Goal: Check status: Check status

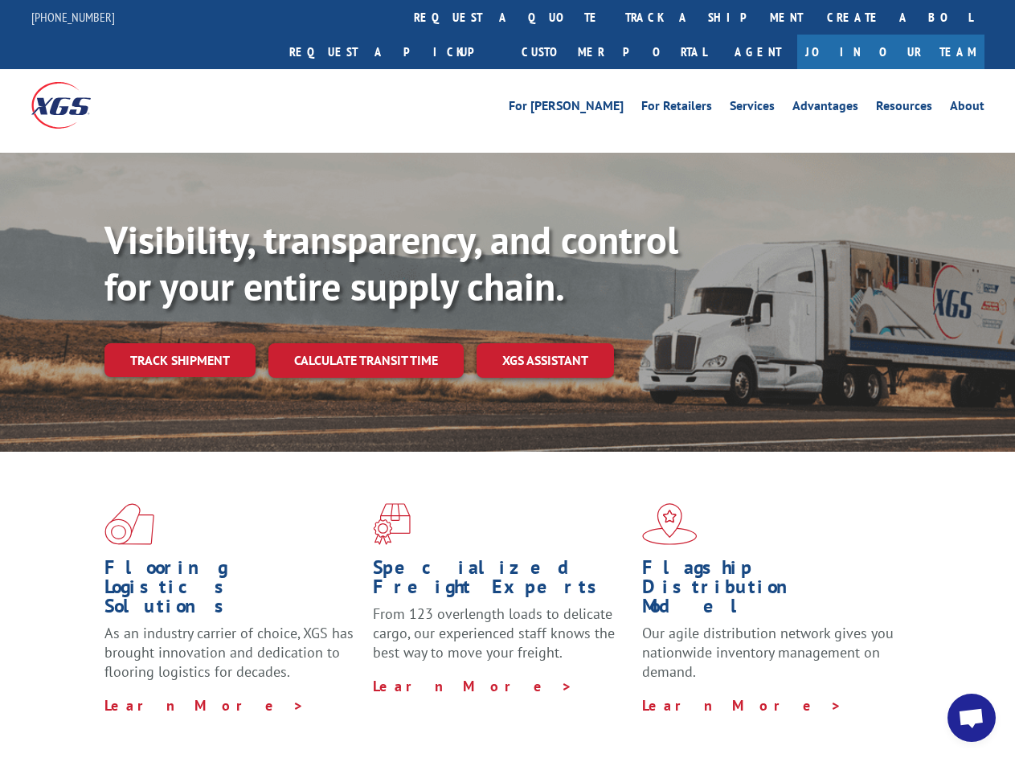
click at [507, 379] on div "Visibility, transparency, and control for your entire supply chain. Track shipm…" at bounding box center [559, 329] width 911 height 224
click at [613, 17] on link "track a shipment" at bounding box center [714, 17] width 202 height 35
click at [0, 0] on div "Track Shipment Enter your information below to track your shipment(s). Select c…" at bounding box center [0, 0] width 0 height 0
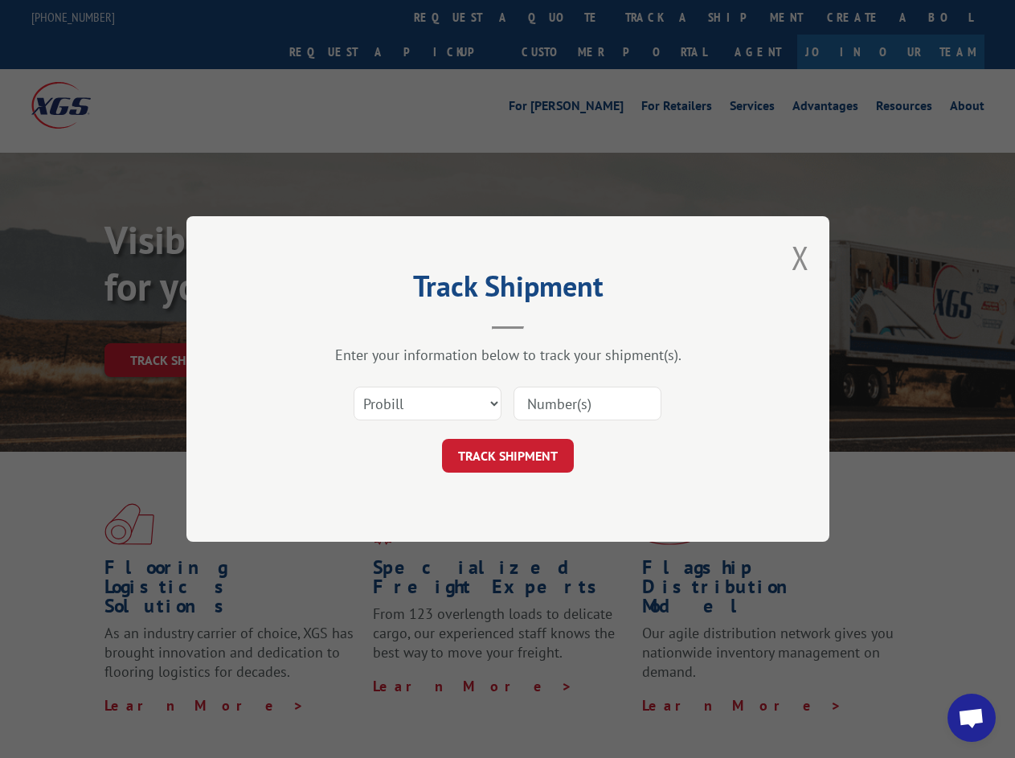
click at [661, 17] on div "Track Shipment Enter your information below to track your shipment(s). Select c…" at bounding box center [507, 379] width 1015 height 758
click at [179, 325] on div "Track Shipment Enter your information below to track your shipment(s). Select c…" at bounding box center [507, 379] width 1015 height 758
click at [365, 325] on header "Track Shipment" at bounding box center [508, 302] width 482 height 55
click at [546, 325] on header "Track Shipment" at bounding box center [508, 302] width 482 height 55
click at [972, 718] on span "Open chat" at bounding box center [971, 719] width 27 height 23
